Goal: Check status: Check status

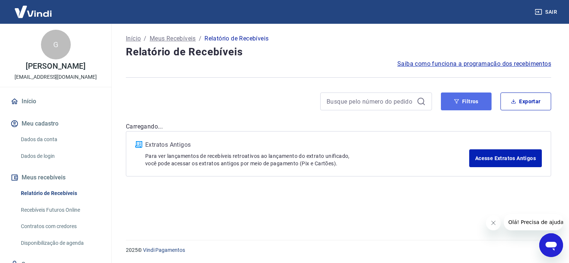
click at [471, 105] on button "Filtros" at bounding box center [466, 102] width 51 height 18
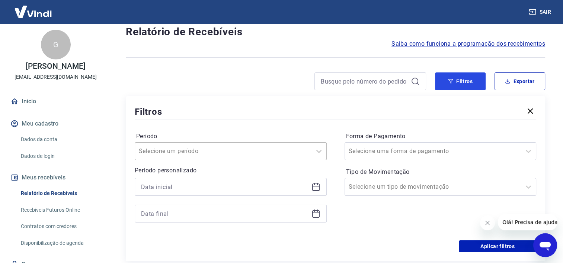
scroll to position [37, 0]
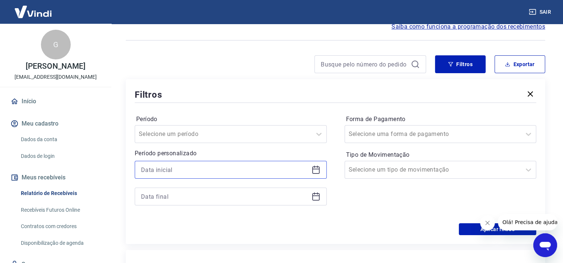
click at [176, 167] on input at bounding box center [224, 169] width 167 height 11
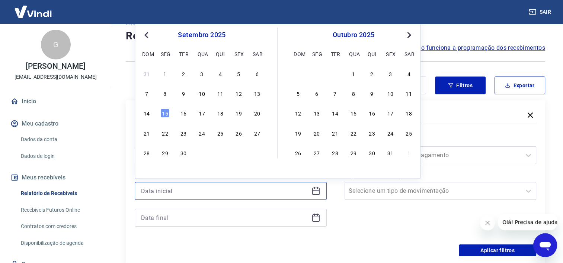
scroll to position [0, 0]
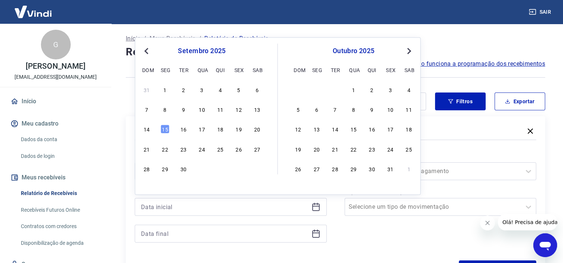
click at [147, 52] on span "Previous Month" at bounding box center [147, 51] width 0 height 9
click at [239, 89] on div "1" at bounding box center [238, 89] width 9 height 9
type input "[DATE]"
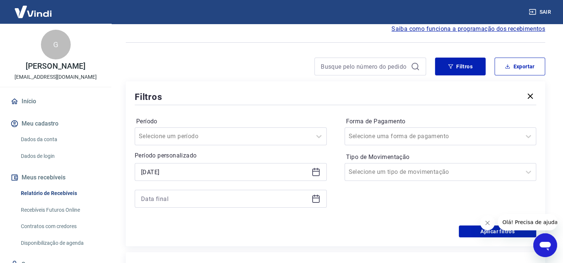
scroll to position [74, 0]
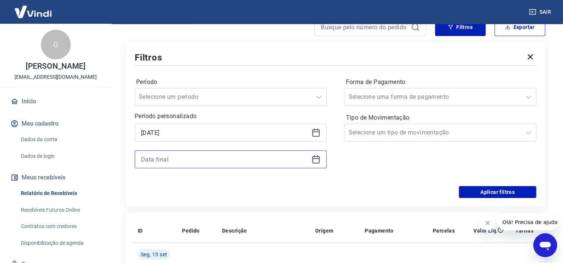
click at [203, 157] on input at bounding box center [224, 159] width 167 height 11
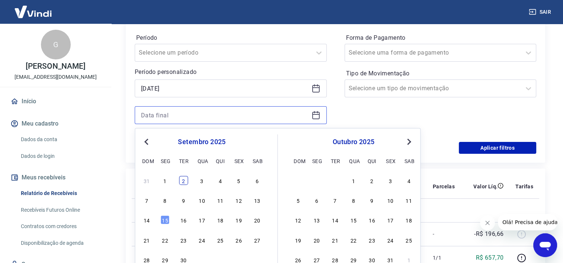
scroll to position [149, 0]
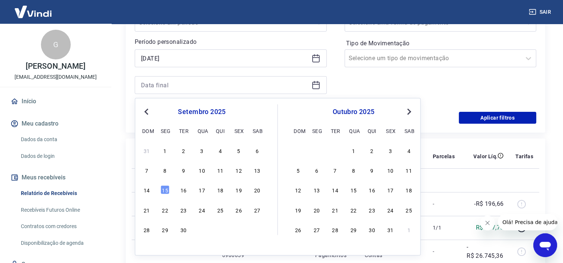
click at [142, 109] on button "Previous Month" at bounding box center [146, 112] width 9 height 9
click at [147, 249] on div "31" at bounding box center [146, 249] width 9 height 9
type input "[DATE]"
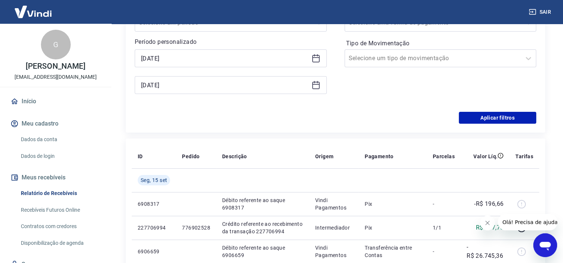
click at [405, 89] on div "Forma de Pagamento Selecione uma forma de pagamento Tipo de Movimentação Seleci…" at bounding box center [441, 52] width 192 height 101
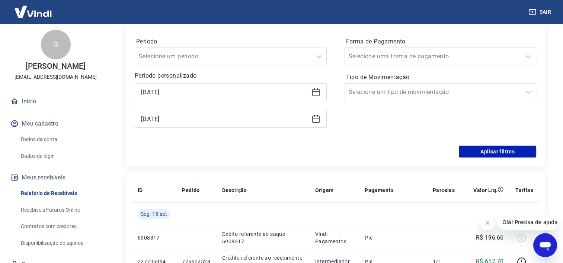
scroll to position [37, 0]
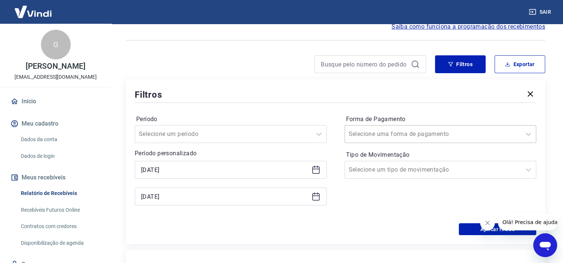
click at [396, 138] on input "Forma de Pagamento" at bounding box center [386, 134] width 75 height 9
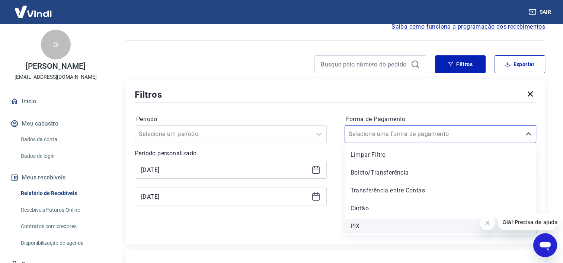
click at [366, 226] on div "PIX" at bounding box center [441, 226] width 192 height 15
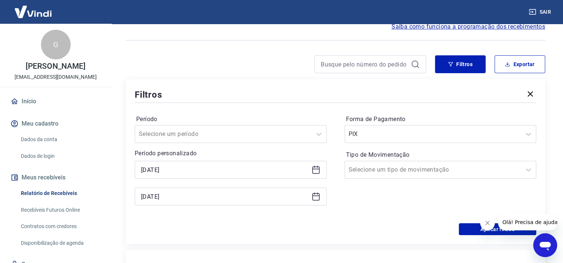
scroll to position [112, 0]
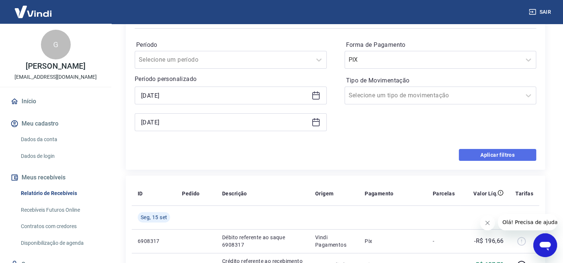
click at [480, 153] on button "Aplicar filtros" at bounding box center [497, 155] width 77 height 12
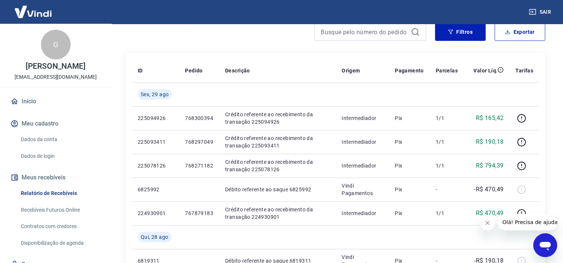
scroll to position [74, 0]
